Goal: Task Accomplishment & Management: Manage account settings

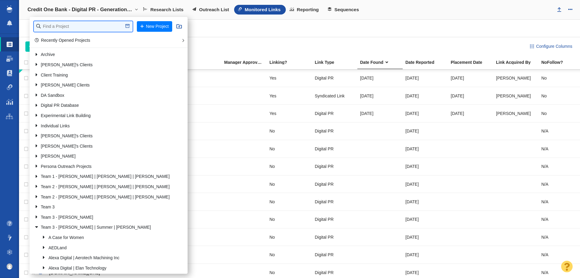
click at [86, 28] on input "text" at bounding box center [83, 26] width 99 height 11
type input "elithai"
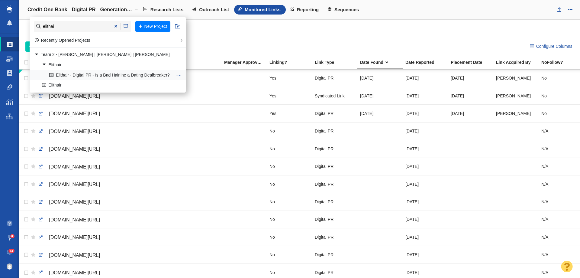
click at [74, 76] on link "Elithair - Digital PR - Is a Bad Hairline a Dating Dealbreaker?" at bounding box center [111, 74] width 126 height 9
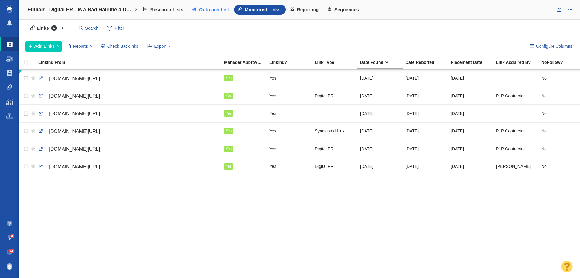
click at [202, 6] on link "Outreach List" at bounding box center [212, 10] width 46 height 10
click at [203, 9] on span "Outreach List" at bounding box center [214, 9] width 30 height 5
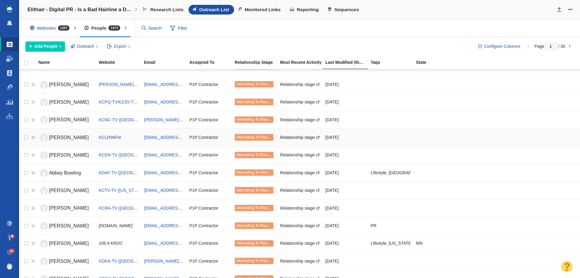
scroll to position [212, 0]
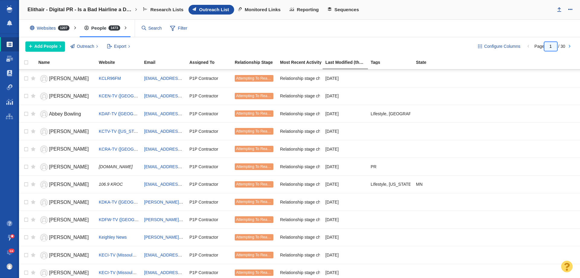
click at [553, 47] on input "1" at bounding box center [551, 46] width 13 height 9
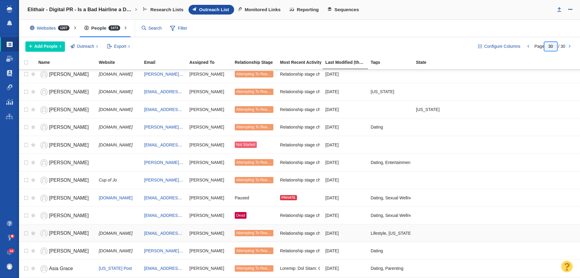
scroll to position [0, 0]
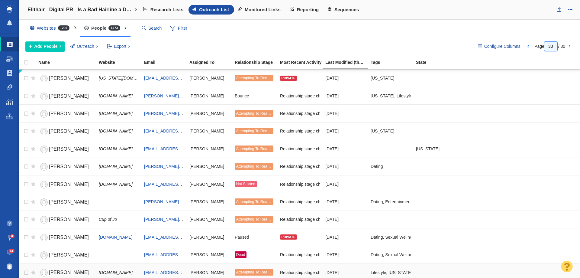
type input "30"
click at [526, 48] on link at bounding box center [528, 46] width 8 height 10
click at [526, 48] on div at bounding box center [290, 139] width 580 height 278
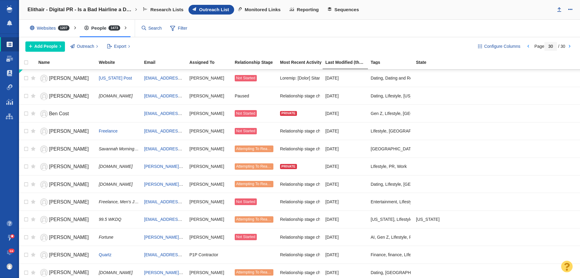
click at [7, 114] on span at bounding box center [10, 116] width 8 height 6
click at [12, 116] on span at bounding box center [10, 116] width 8 height 6
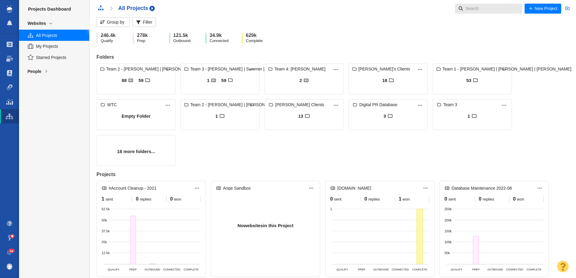
click at [472, 8] on input "text" at bounding box center [489, 9] width 53 height 10
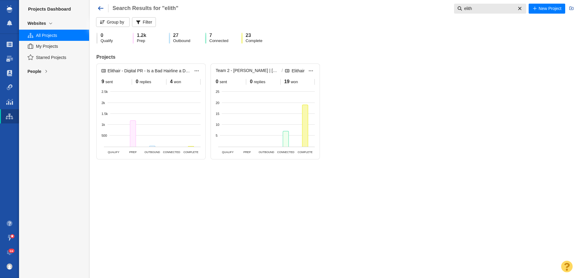
type input "elith"
click at [48, 67] on div "People" at bounding box center [54, 71] width 70 height 13
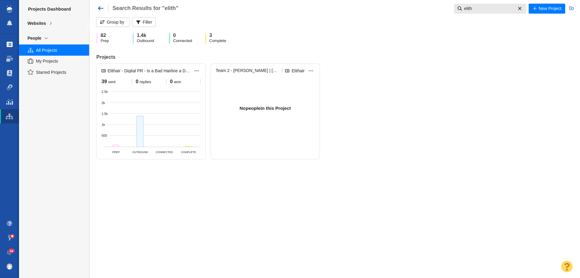
click at [13, 41] on link "Projects" at bounding box center [9, 44] width 19 height 15
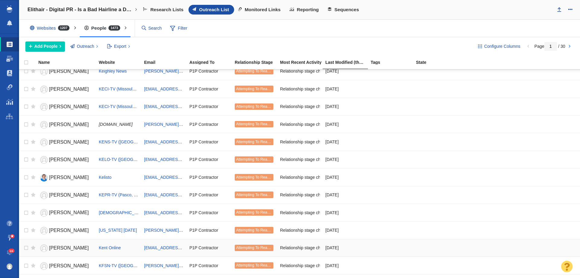
scroll to position [453, 0]
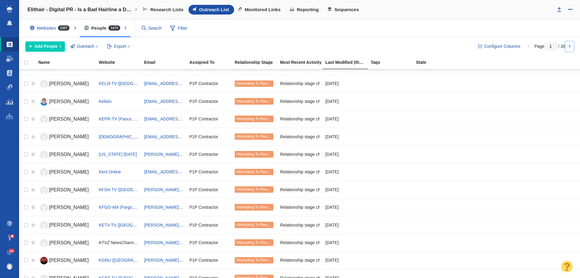
click at [570, 47] on link at bounding box center [570, 46] width 8 height 10
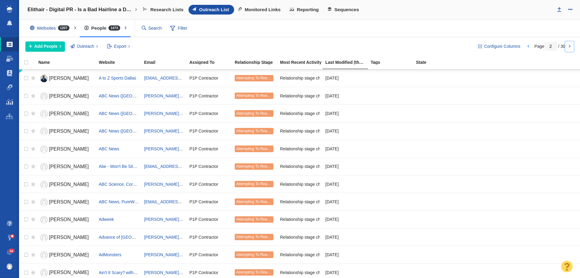
click at [570, 47] on link at bounding box center [570, 46] width 8 height 10
click at [570, 48] on link at bounding box center [570, 46] width 8 height 10
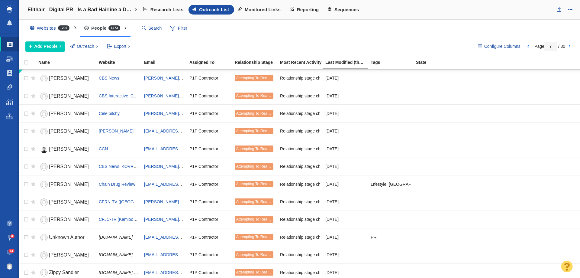
click at [273, 4] on div "Elithair - Digital PR - Is a Bad Hairline a Dating Dealbreaker? New Project Rec…" at bounding box center [299, 10] width 561 height 20
click at [271, 7] on span "Monitored Links" at bounding box center [263, 9] width 36 height 5
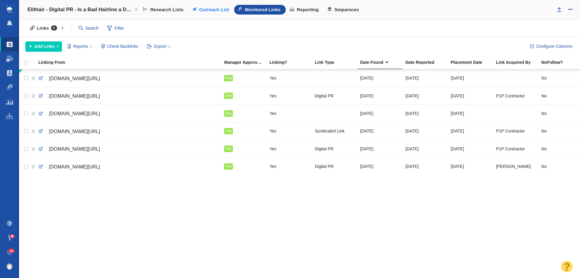
click at [196, 8] on link "Outreach List" at bounding box center [212, 10] width 46 height 10
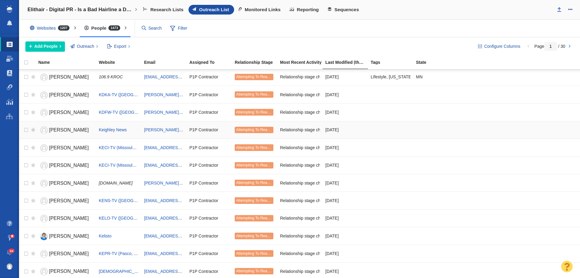
scroll to position [333, 0]
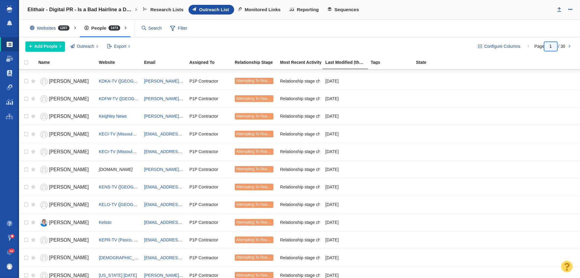
drag, startPoint x: 556, startPoint y: 46, endPoint x: 524, endPoint y: 46, distance: 32.7
click at [524, 46] on div "Page 1 / 30" at bounding box center [550, 46] width 52 height 5
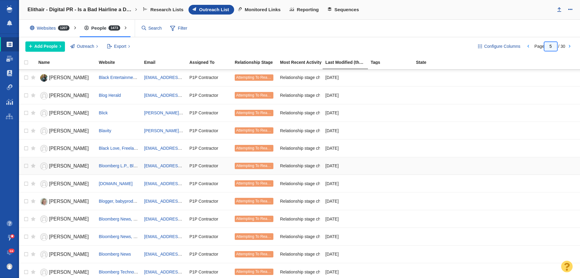
scroll to position [121, 0]
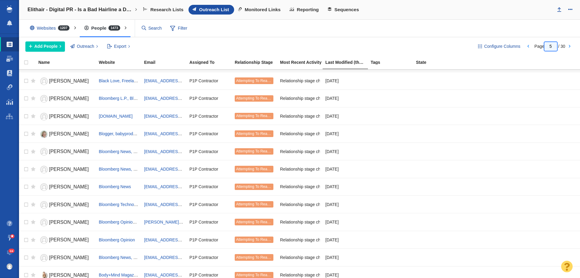
drag, startPoint x: 556, startPoint y: 44, endPoint x: 539, endPoint y: 49, distance: 17.5
click at [539, 49] on div "Configure Columns Page 5 / 30" at bounding box center [524, 46] width 104 height 10
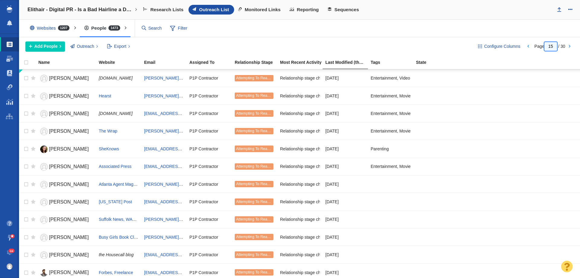
drag, startPoint x: 555, startPoint y: 45, endPoint x: 536, endPoint y: 47, distance: 19.5
click at [536, 47] on span "Page 15 / 30" at bounding box center [550, 46] width 31 height 5
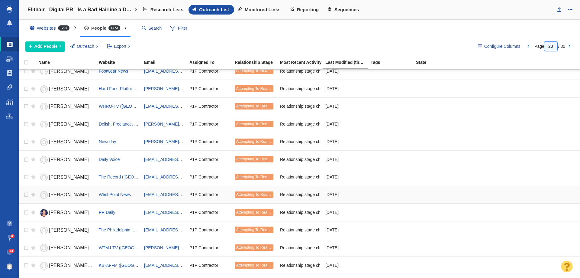
scroll to position [423, 0]
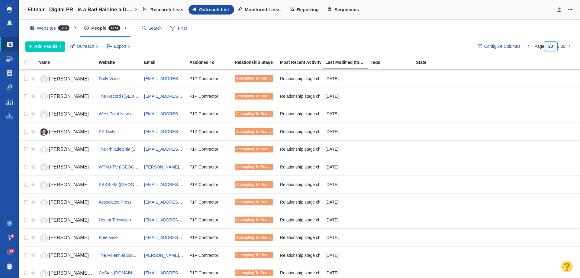
drag, startPoint x: 556, startPoint y: 44, endPoint x: 544, endPoint y: 44, distance: 11.8
click at [544, 44] on span "Page 20 / 30" at bounding box center [550, 46] width 31 height 5
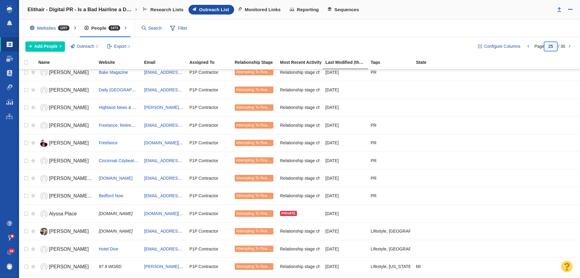
scroll to position [674, 0]
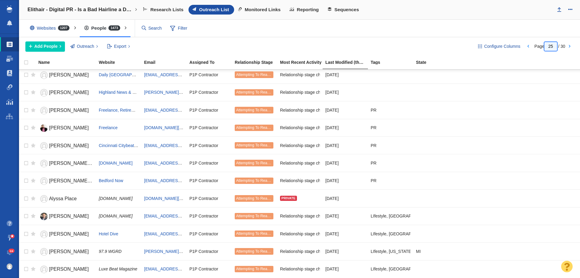
drag, startPoint x: 554, startPoint y: 47, endPoint x: 540, endPoint y: 51, distance: 14.4
click at [540, 51] on div "Configure Columns Page 25 / 30" at bounding box center [524, 46] width 104 height 10
type input "3"
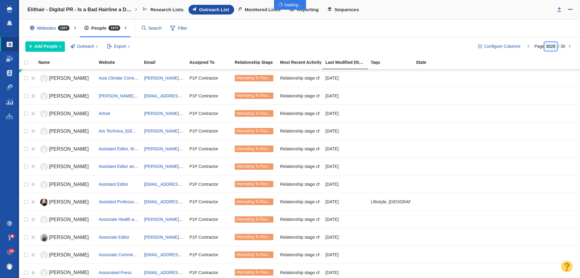
click at [553, 43] on body "Projects Dashboard Websites People Link Monitoring Reports Projects Home Help C…" at bounding box center [290, 139] width 580 height 278
click at [552, 44] on body "Projects Dashboard Websites People Link Monitoring Reports Projects Home Help C…" at bounding box center [290, 139] width 580 height 278
drag, startPoint x: 553, startPoint y: 45, endPoint x: 536, endPoint y: 47, distance: 17.6
click at [536, 47] on span "Page 3028 / 30" at bounding box center [550, 46] width 31 height 5
type input "28"
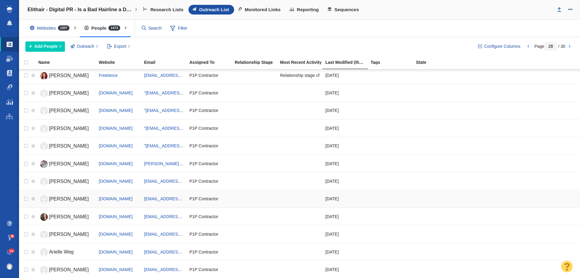
scroll to position [0, 0]
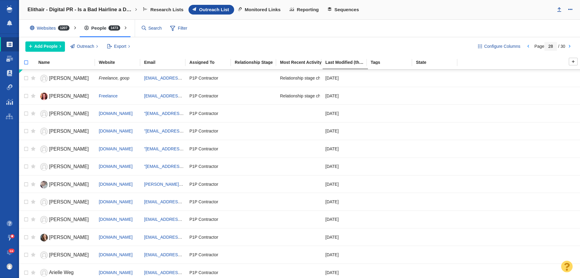
click at [26, 61] on input "checkbox" at bounding box center [23, 65] width 9 height 13
checkbox input "true"
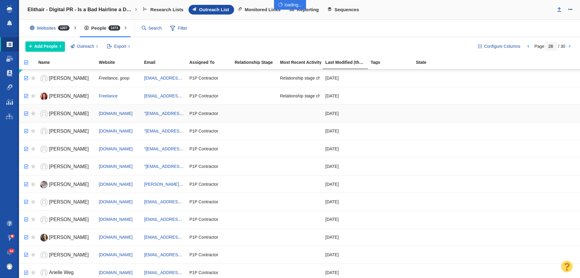
checkbox input "true"
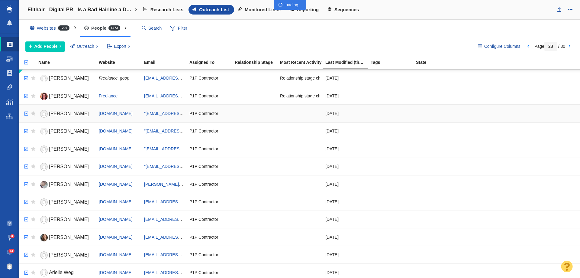
checkbox input "true"
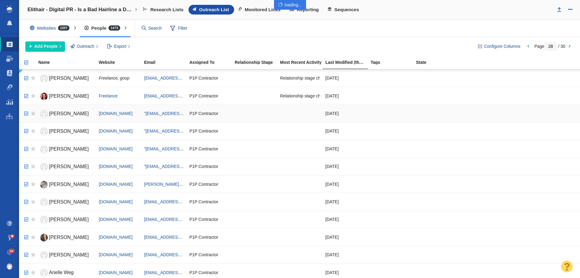
checkbox input "true"
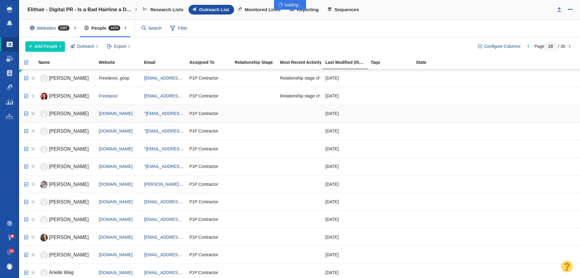
checkbox input "true"
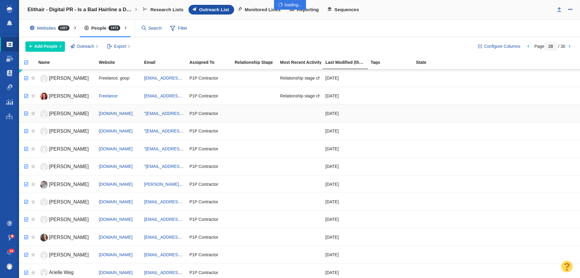
checkbox input "true"
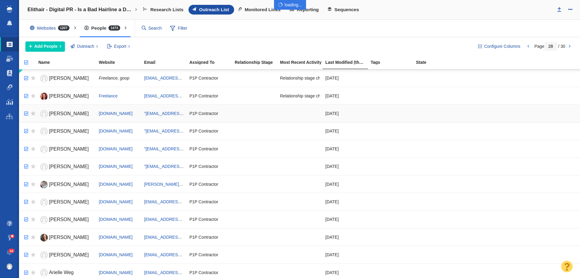
checkbox input "true"
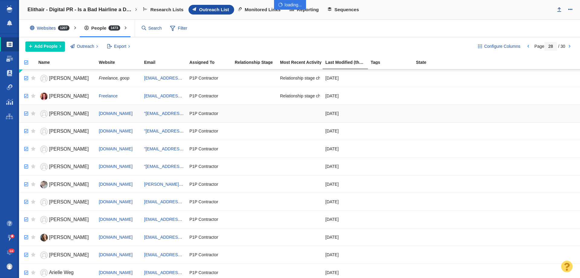
checkbox input "true"
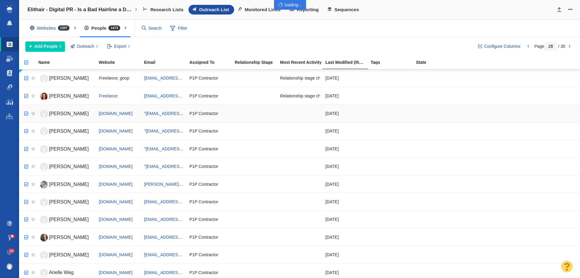
checkbox input "true"
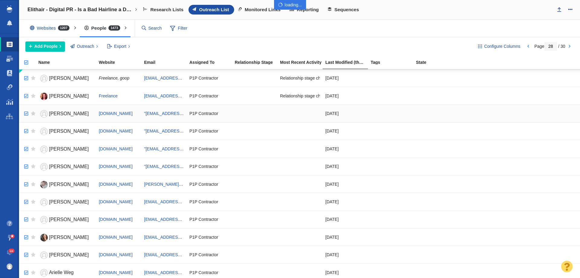
checkbox input "true"
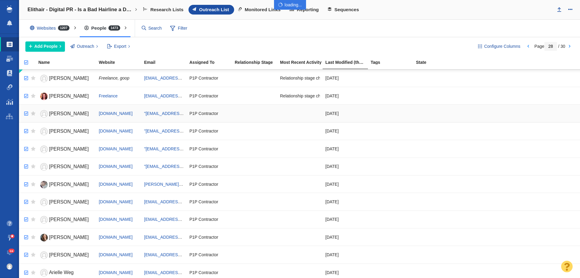
checkbox input "true"
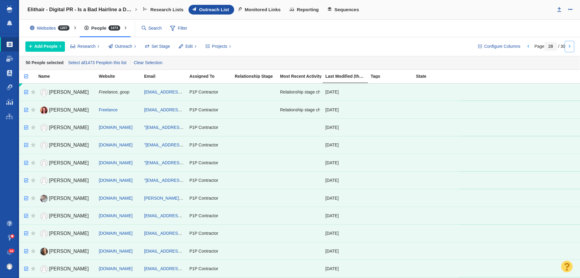
click at [572, 45] on link at bounding box center [570, 46] width 8 height 10
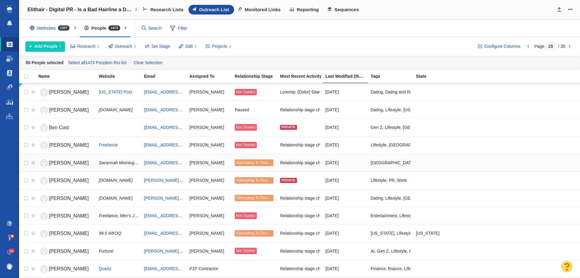
click at [29, 162] on td at bounding box center [32, 163] width 8 height 18
checkbox input "true"
click at [24, 180] on input "checkbox" at bounding box center [25, 180] width 9 height 13
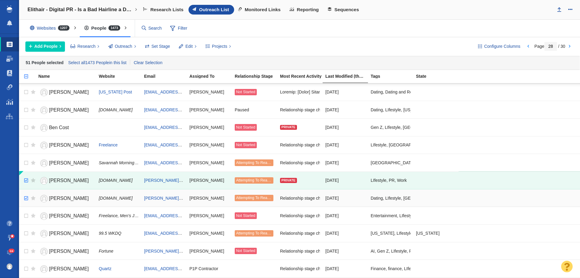
checkbox input "true"
click at [27, 196] on input "checkbox" at bounding box center [25, 198] width 9 height 13
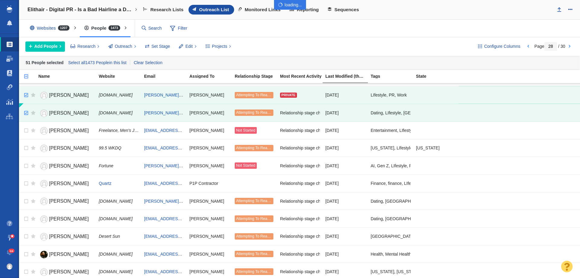
scroll to position [91, 0]
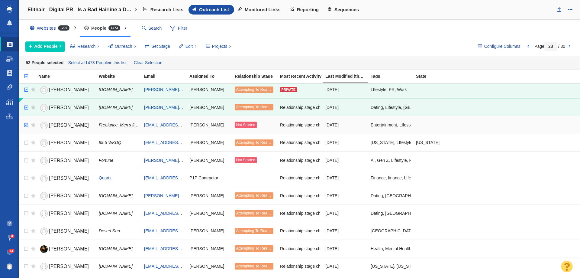
click at [27, 126] on input "checkbox" at bounding box center [25, 124] width 9 height 13
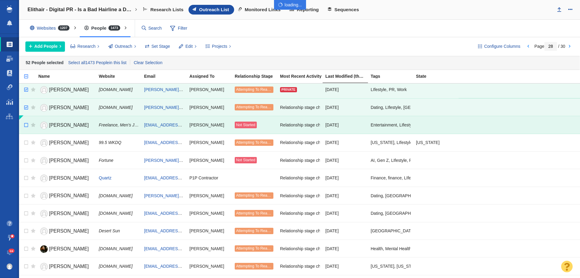
checkbox input "false"
click at [27, 128] on input "checkbox" at bounding box center [25, 124] width 9 height 13
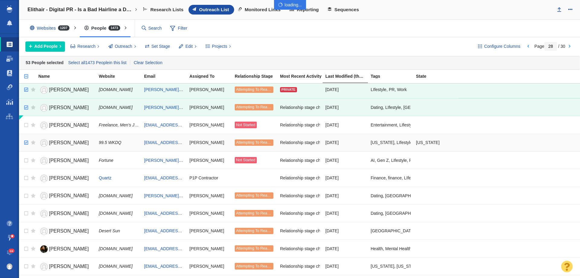
checkbox input "true"
click at [27, 145] on input "checkbox" at bounding box center [25, 142] width 9 height 13
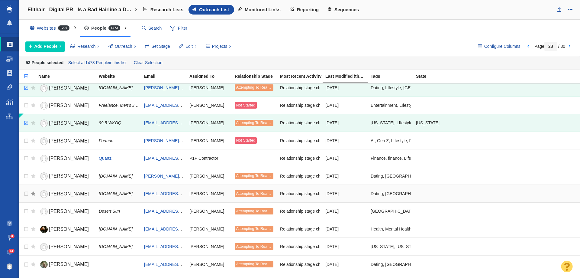
scroll to position [121, 0]
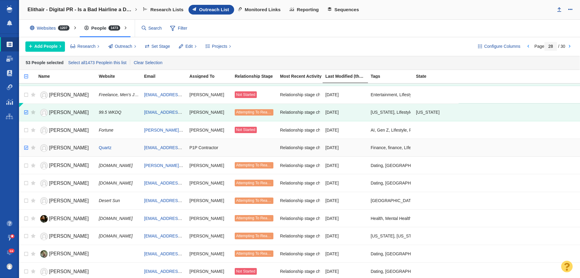
checkbox input "true"
click at [24, 144] on input "checkbox" at bounding box center [25, 147] width 9 height 13
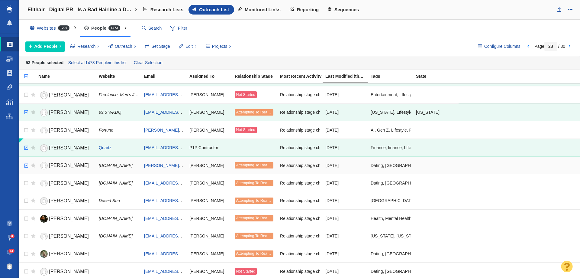
checkbox input "true"
click at [28, 167] on input "checkbox" at bounding box center [25, 165] width 9 height 13
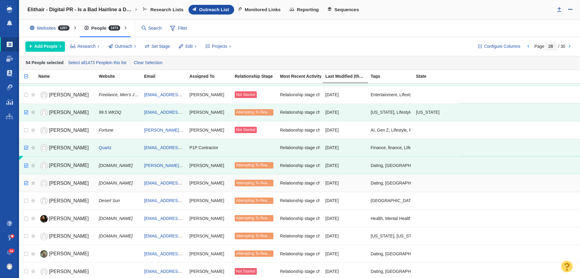
checkbox input "true"
click at [27, 183] on input "checkbox" at bounding box center [25, 183] width 9 height 13
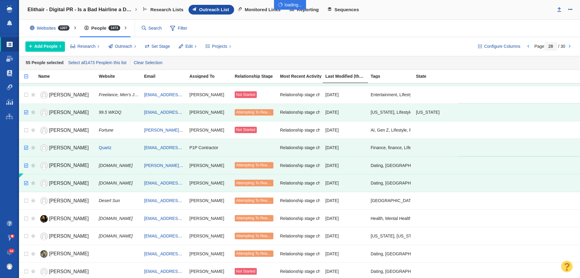
click at [26, 198] on div at bounding box center [290, 139] width 580 height 278
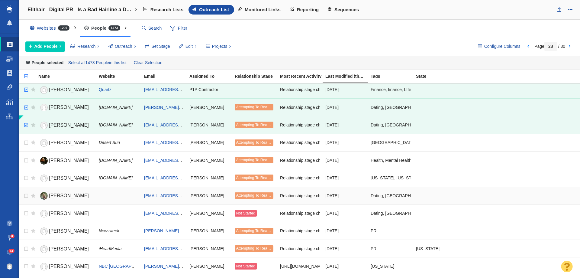
scroll to position [181, 0]
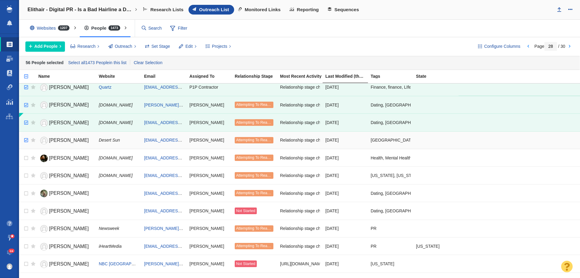
checkbox input "true"
click at [25, 139] on input "checkbox" at bounding box center [25, 140] width 9 height 13
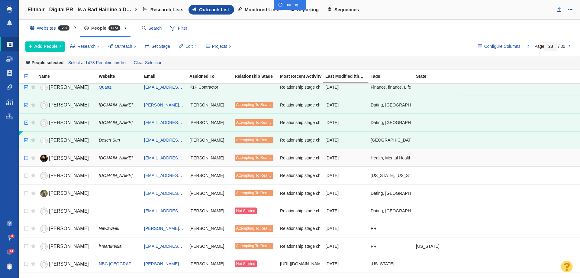
click at [26, 160] on body "Projects Dashboard Websites People Link Monitoring Reports Projects Home Help C…" at bounding box center [290, 139] width 580 height 278
checkbox input "true"
click at [26, 171] on input "checkbox" at bounding box center [25, 175] width 9 height 13
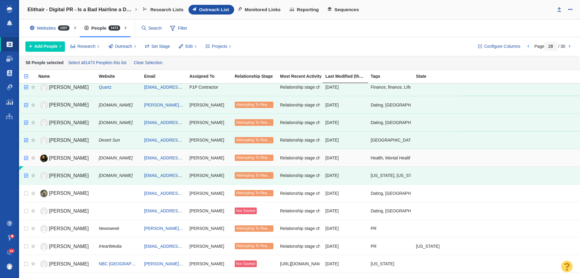
checkbox input "true"
click at [25, 159] on input "checkbox" at bounding box center [25, 157] width 9 height 13
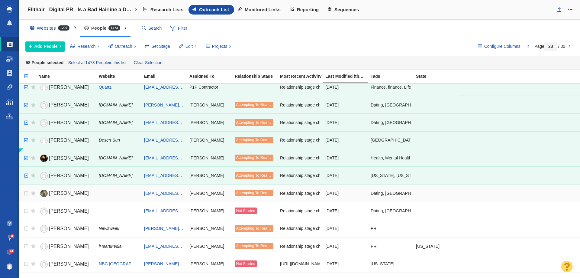
scroll to position [212, 0]
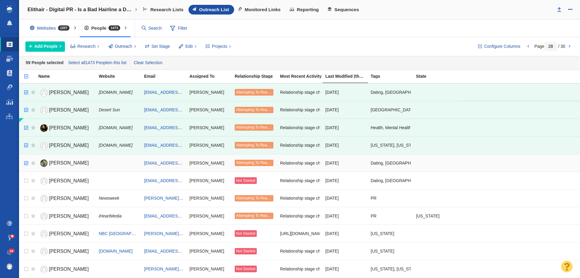
checkbox input "true"
click at [25, 163] on input "checkbox" at bounding box center [25, 163] width 9 height 13
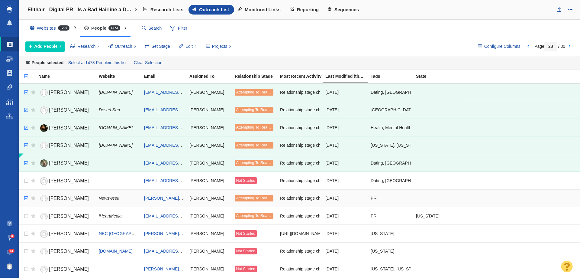
checkbox input "true"
click at [26, 197] on input "checkbox" at bounding box center [25, 198] width 9 height 13
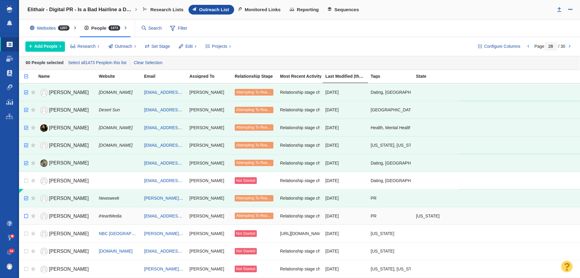
click at [24, 214] on body "Projects Dashboard Websites People Link Monitoring Reports Projects Home Help C…" at bounding box center [290, 139] width 580 height 278
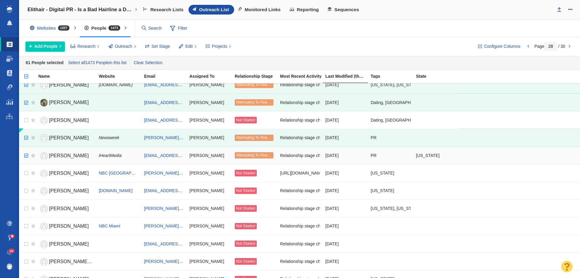
checkbox input "true"
click at [24, 155] on input "checkbox" at bounding box center [25, 155] width 9 height 13
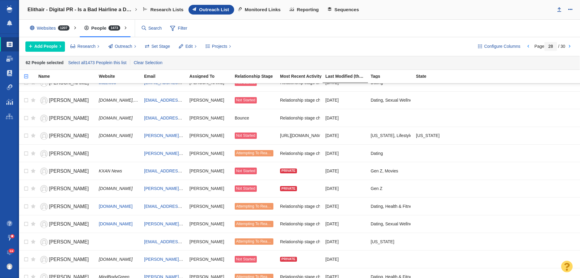
scroll to position [688, 0]
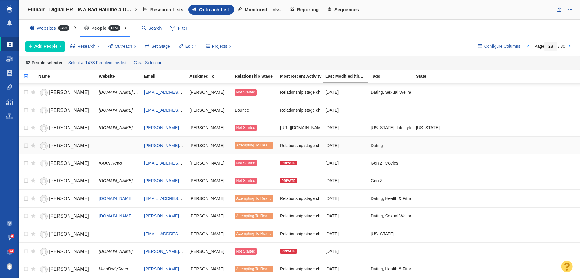
click at [28, 147] on td at bounding box center [32, 145] width 8 height 18
click at [28, 110] on td at bounding box center [32, 110] width 8 height 18
checkbox input "true"
click at [27, 111] on input "checkbox" at bounding box center [25, 110] width 9 height 13
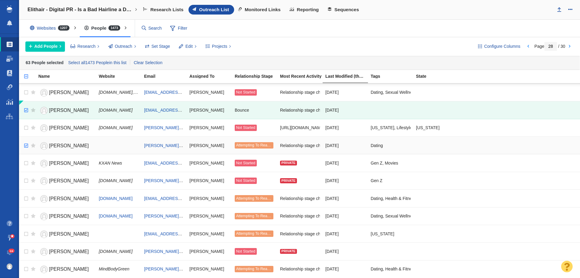
checkbox input "true"
click at [25, 146] on input "checkbox" at bounding box center [25, 145] width 9 height 13
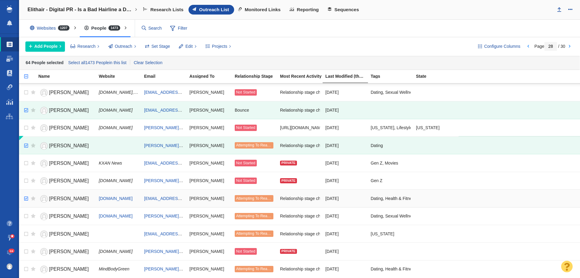
checkbox input "true"
click at [25, 198] on input "checkbox" at bounding box center [25, 198] width 9 height 13
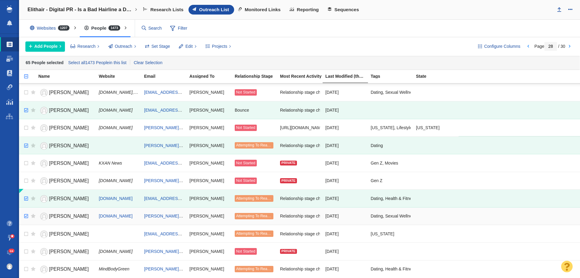
checkbox input "true"
click at [21, 217] on input "checkbox" at bounding box center [25, 215] width 9 height 13
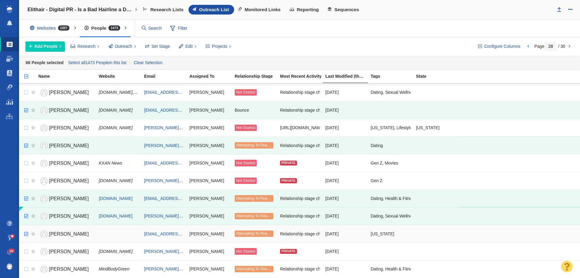
checkbox input "true"
click at [25, 232] on input "checkbox" at bounding box center [25, 233] width 9 height 13
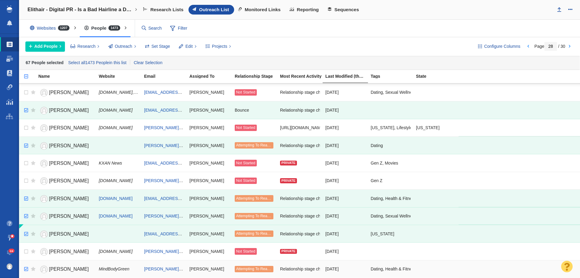
checkbox input "true"
click at [27, 268] on input "checkbox" at bounding box center [25, 268] width 9 height 13
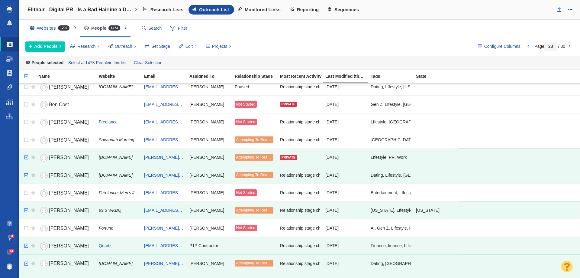
scroll to position [0, 0]
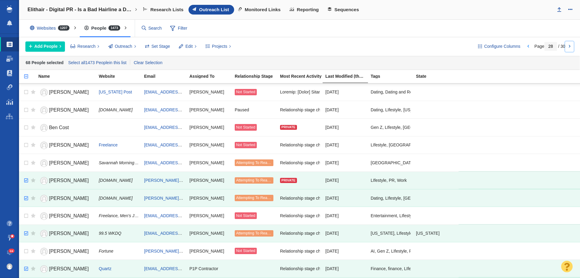
click at [571, 45] on link at bounding box center [570, 46] width 8 height 10
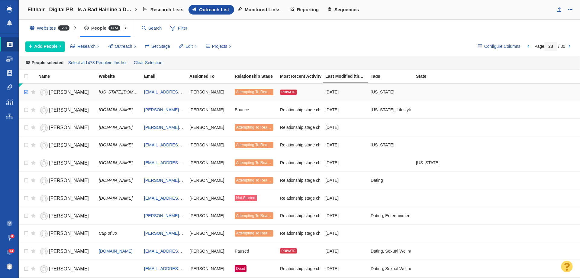
checkbox input "true"
click at [24, 91] on input "checkbox" at bounding box center [25, 92] width 9 height 13
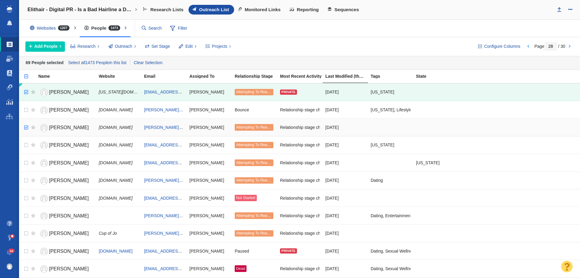
checkbox input "true"
click at [26, 126] on input "checkbox" at bounding box center [25, 127] width 9 height 13
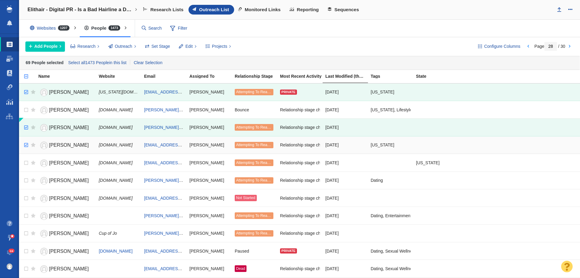
checkbox input "true"
click at [24, 143] on body "Projects Dashboard Websites People Link Monitoring Reports Projects Home Help C…" at bounding box center [290, 139] width 580 height 278
click at [26, 160] on body "Projects Dashboard Websites People Link Monitoring Reports Projects Home Help C…" at bounding box center [290, 139] width 580 height 278
checkbox input "true"
click at [27, 178] on input "checkbox" at bounding box center [25, 180] width 9 height 13
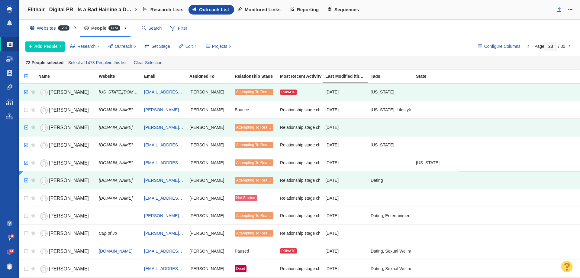
checkbox input "true"
click at [27, 162] on input "checkbox" at bounding box center [25, 162] width 9 height 13
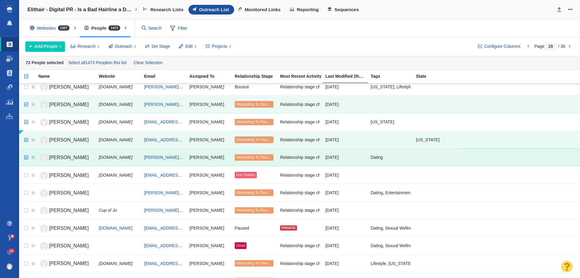
scroll to position [60, 0]
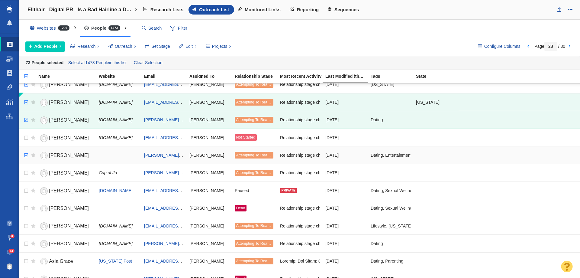
checkbox input "true"
click at [27, 157] on input "checkbox" at bounding box center [25, 155] width 9 height 13
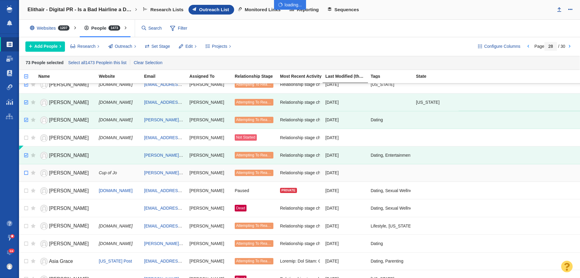
click at [26, 171] on div at bounding box center [290, 139] width 580 height 278
checkbox input "true"
click at [25, 173] on input "checkbox" at bounding box center [25, 172] width 9 height 13
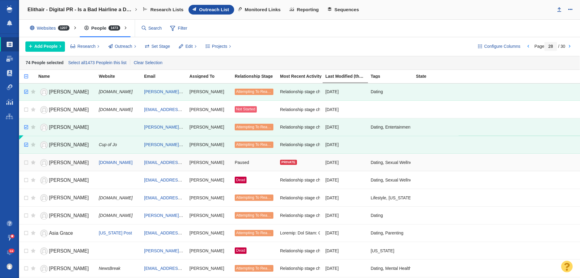
scroll to position [121, 0]
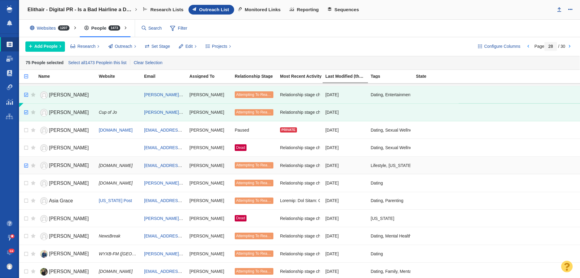
checkbox input "true"
click at [25, 164] on input "checkbox" at bounding box center [25, 165] width 9 height 13
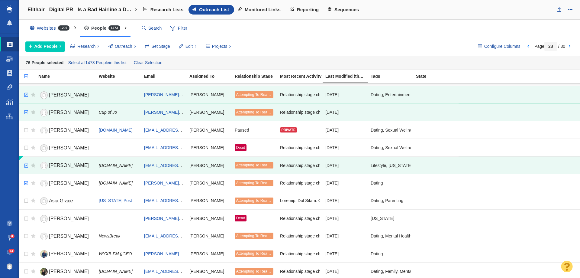
checkbox input "true"
click at [27, 183] on input "checkbox" at bounding box center [25, 183] width 9 height 13
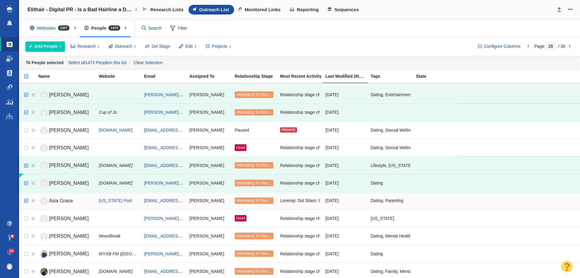
checkbox input "true"
click at [25, 197] on body "Projects Dashboard Websites People Link Monitoring Reports Projects Home Help C…" at bounding box center [290, 139] width 580 height 278
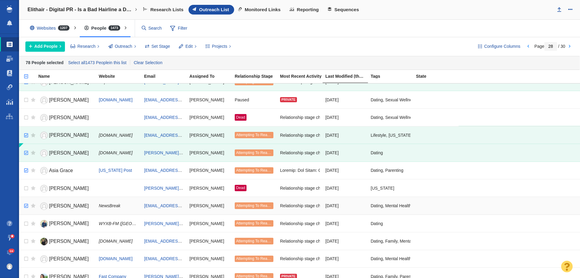
checkbox input "true"
click at [26, 203] on input "checkbox" at bounding box center [25, 205] width 9 height 13
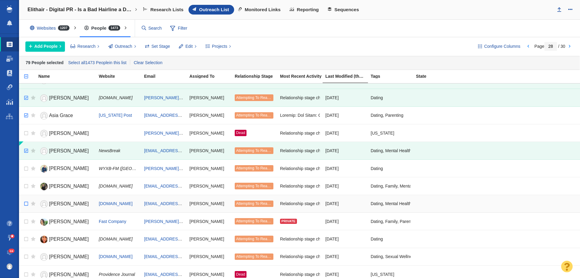
scroll to position [212, 0]
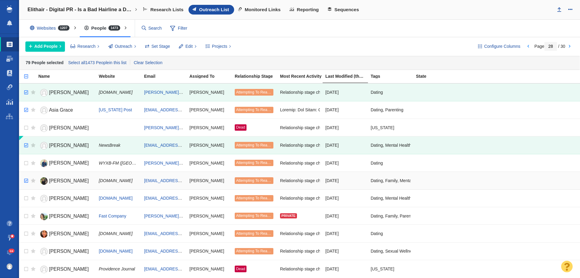
checkbox input "true"
click at [25, 181] on input "checkbox" at bounding box center [25, 180] width 9 height 13
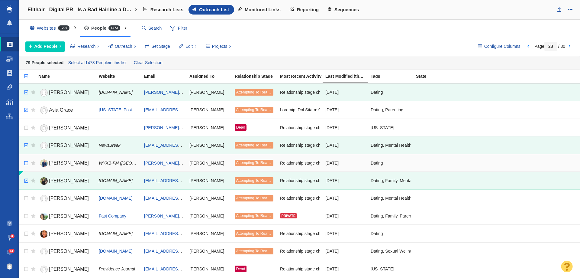
click at [0, 0] on div at bounding box center [0, 0] width 0 height 0
checkbox input "true"
click at [26, 162] on input "checkbox" at bounding box center [25, 163] width 9 height 13
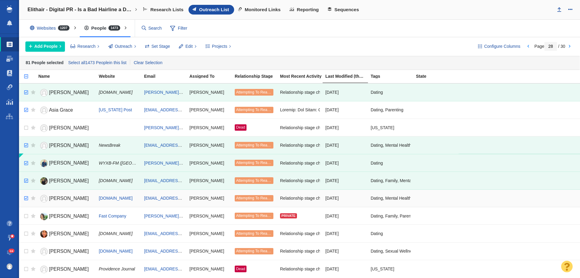
checkbox input "true"
click at [26, 196] on input "checkbox" at bounding box center [25, 198] width 9 height 13
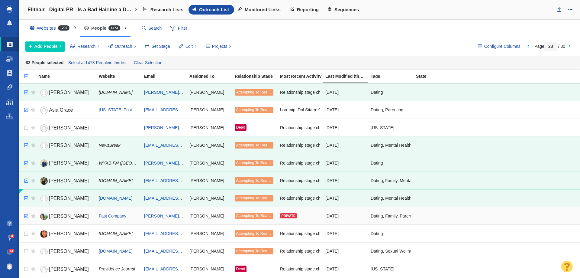
checkbox input "true"
click at [27, 214] on input "checkbox" at bounding box center [25, 215] width 9 height 13
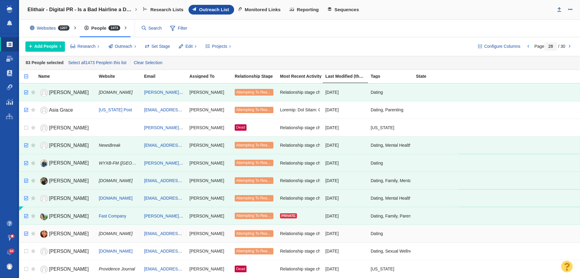
checkbox input "true"
click at [27, 232] on input "checkbox" at bounding box center [25, 233] width 9 height 13
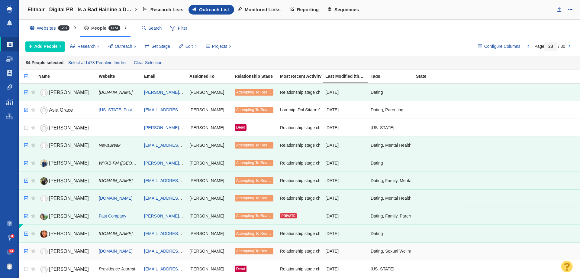
checkbox input "true"
click at [25, 252] on input "checkbox" at bounding box center [25, 251] width 9 height 13
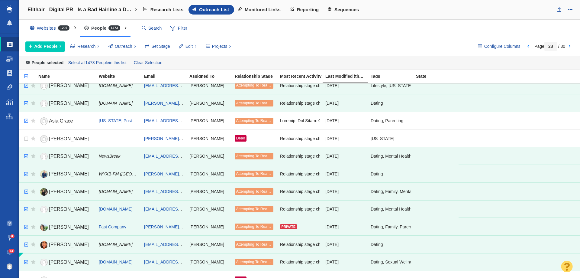
scroll to position [181, 0]
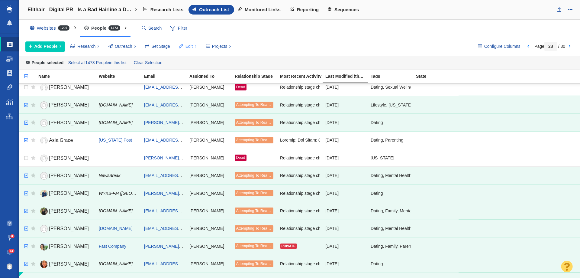
click at [186, 46] on span "Edit" at bounding box center [189, 46] width 7 height 6
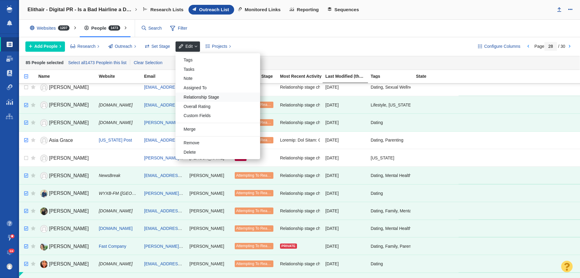
click at [195, 96] on div "Relationship Stage" at bounding box center [218, 97] width 85 height 9
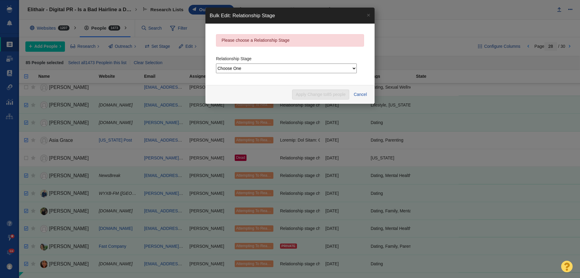
click at [252, 63] on div "Relationship Stage Choose One Not Started Scheduled Attempting To Reach Paused …" at bounding box center [290, 63] width 148 height 21
click at [252, 68] on select "Choose One Not Started Scheduled Attempting To Reach Paused Bounce Send Failure…" at bounding box center [286, 68] width 141 height 10
select select "9"
click at [216, 63] on select "Choose One Not Started Scheduled Attempting To Reach Paused Bounce Send Failure…" at bounding box center [286, 68] width 141 height 10
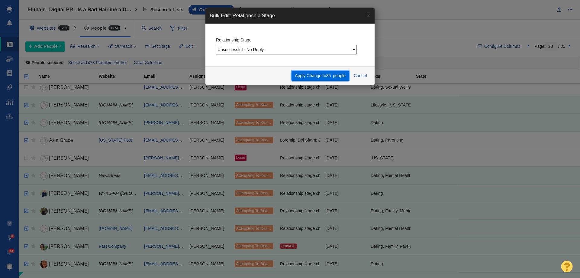
click at [332, 75] on button "Apply Change to 85 people" at bounding box center [321, 76] width 58 height 10
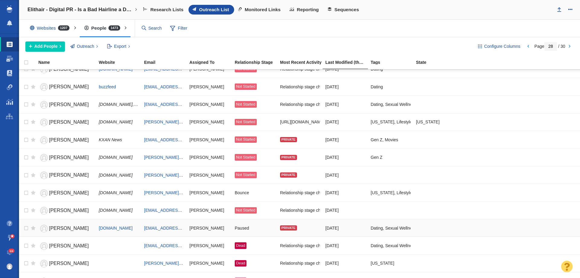
scroll to position [198, 0]
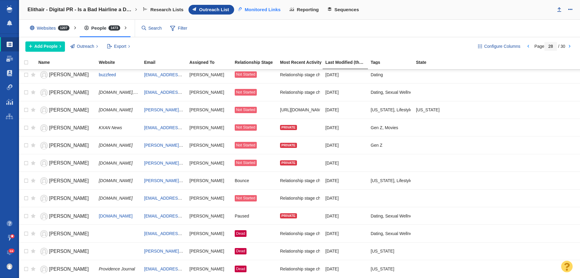
click at [261, 9] on span "Monitored Links" at bounding box center [263, 9] width 36 height 5
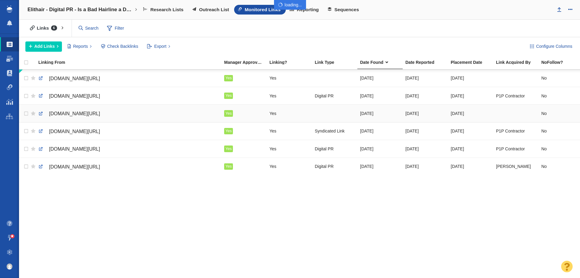
click at [38, 112] on div at bounding box center [290, 139] width 580 height 278
click at [40, 112] on link at bounding box center [40, 113] width 5 height 5
